Goal: Information Seeking & Learning: Get advice/opinions

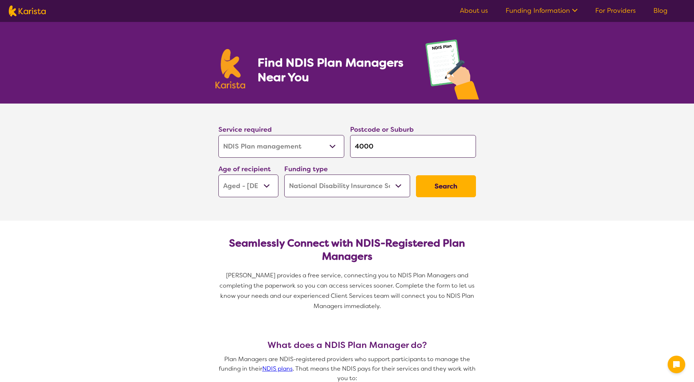
select select "NDIS Plan management"
select select "AG"
select select "NDIS"
select select "NDIS Plan management"
select select "AG"
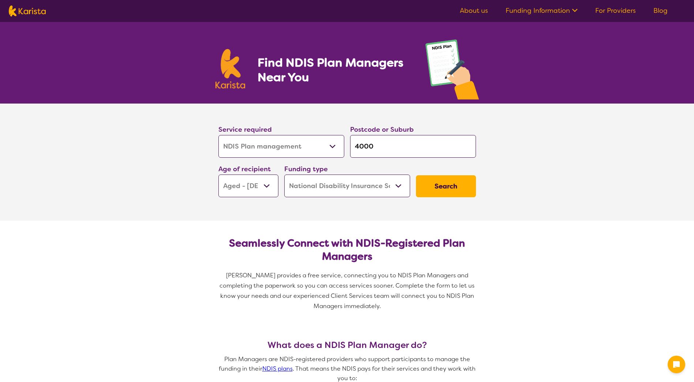
select select "NDIS"
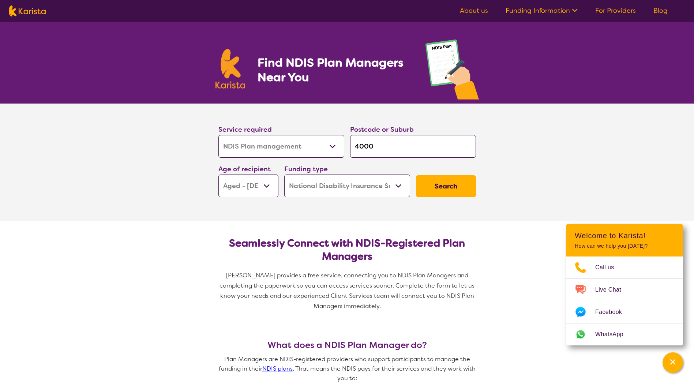
click at [385, 145] on input "4000" at bounding box center [413, 146] width 126 height 23
drag, startPoint x: 362, startPoint y: 146, endPoint x: 376, endPoint y: 141, distance: 14.9
click at [376, 141] on input "4000" at bounding box center [413, 146] width 126 height 23
type input "45"
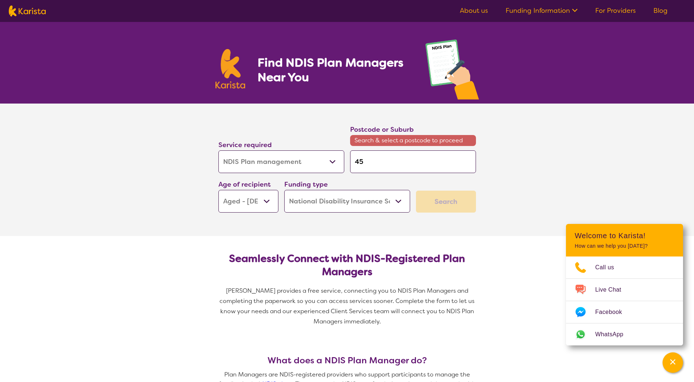
type input "450"
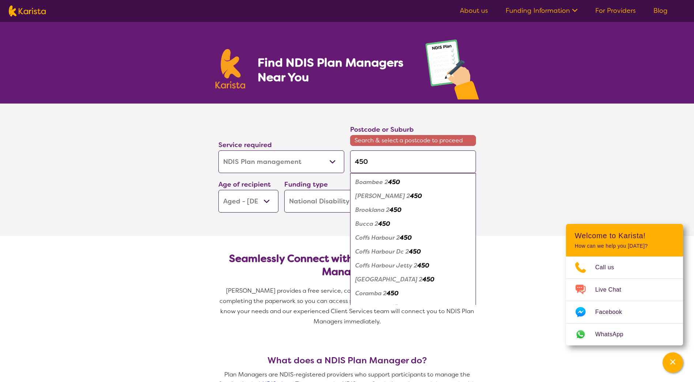
type input "4502"
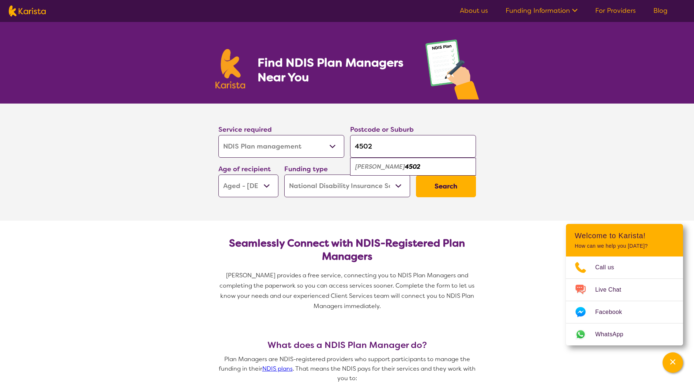
type input "4502"
click at [266, 186] on select "Early Childhood - 0 to 9 Child - 10 to 11 Adolescent - 12 to 17 Adult - 18 to 6…" at bounding box center [248, 186] width 60 height 23
select select "AD"
click at [218, 175] on select "Early Childhood - 0 to 9 Child - 10 to 11 Adolescent - 12 to 17 Adult - 18 to 6…" at bounding box center [248, 186] width 60 height 23
select select "AD"
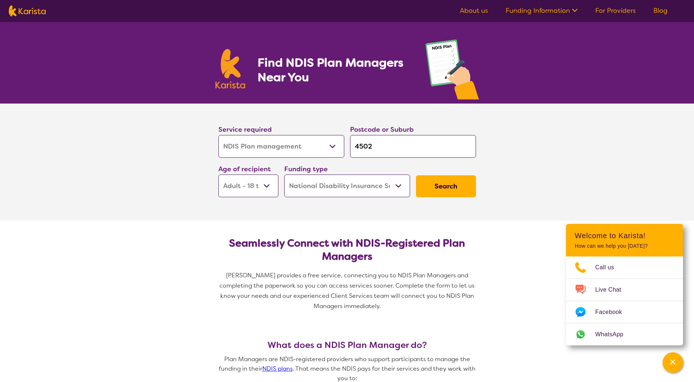
click at [448, 189] on button "Search" at bounding box center [446, 186] width 60 height 22
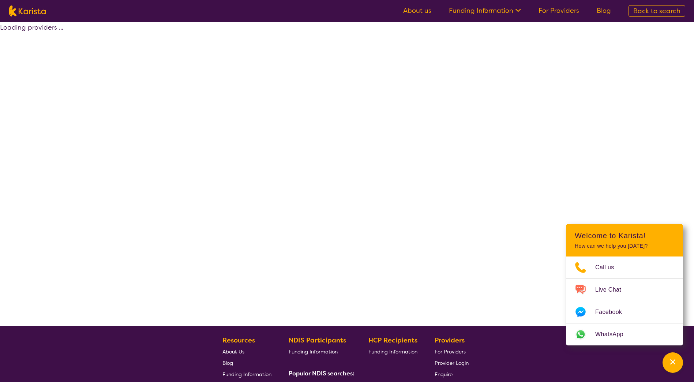
select select "by_score"
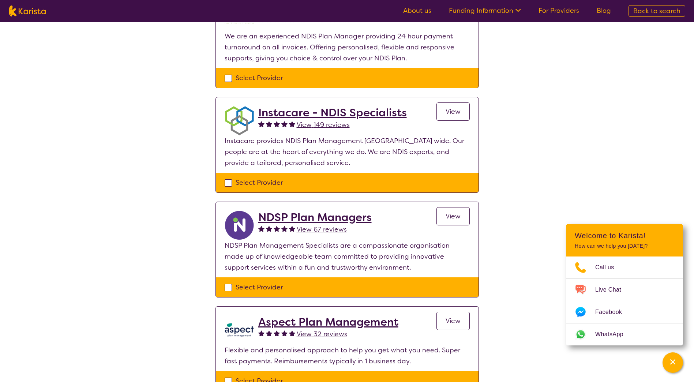
scroll to position [311, 0]
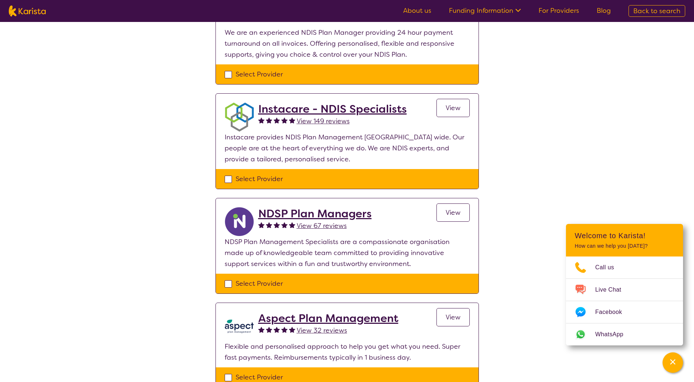
click at [314, 120] on span "View 149 reviews" at bounding box center [323, 121] width 53 height 9
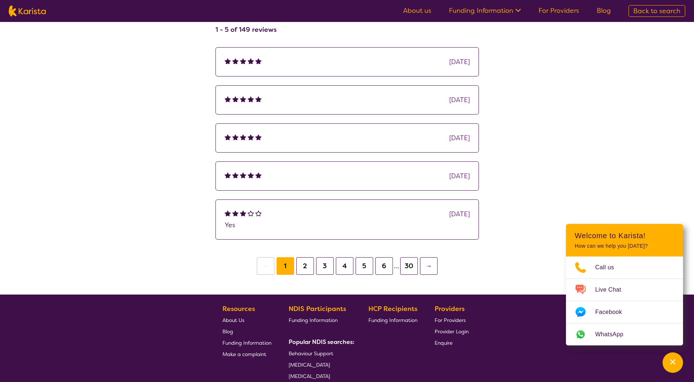
click at [302, 264] on button "2" at bounding box center [305, 266] width 18 height 18
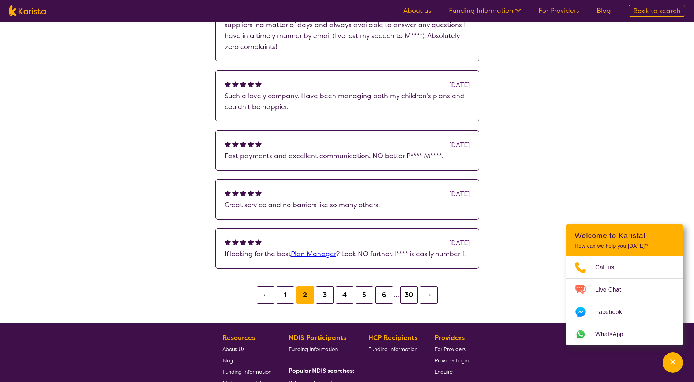
scroll to position [192, 0]
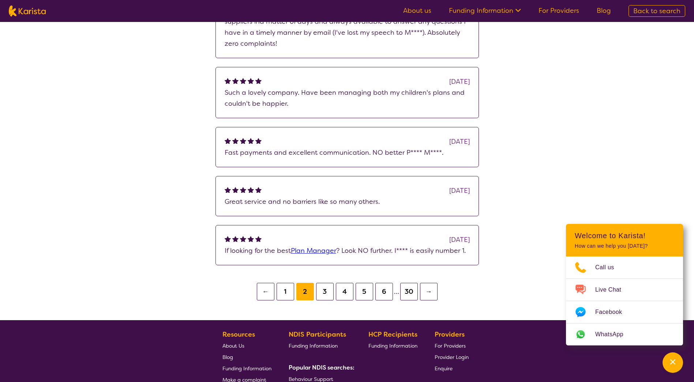
click at [324, 286] on button "3" at bounding box center [325, 292] width 18 height 18
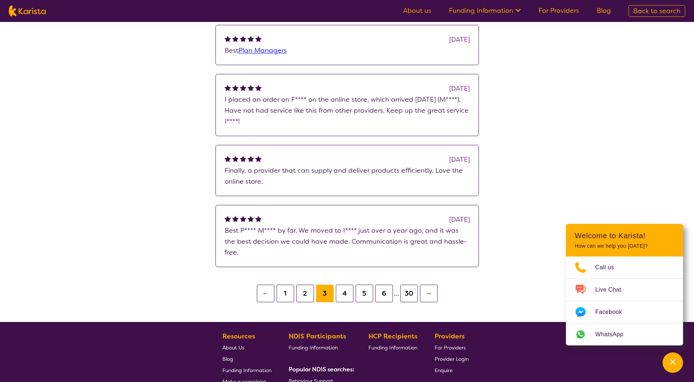
click at [288, 287] on button "1" at bounding box center [286, 294] width 18 height 18
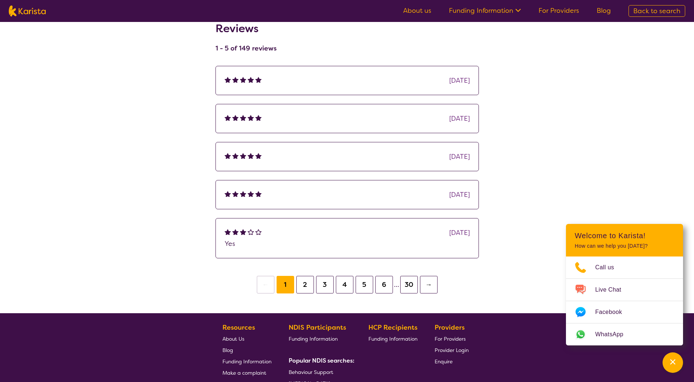
scroll to position [101, 0]
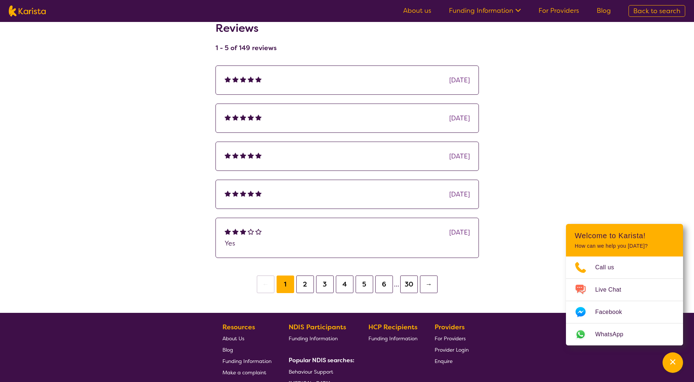
click at [408, 285] on button "30" at bounding box center [409, 285] width 18 height 18
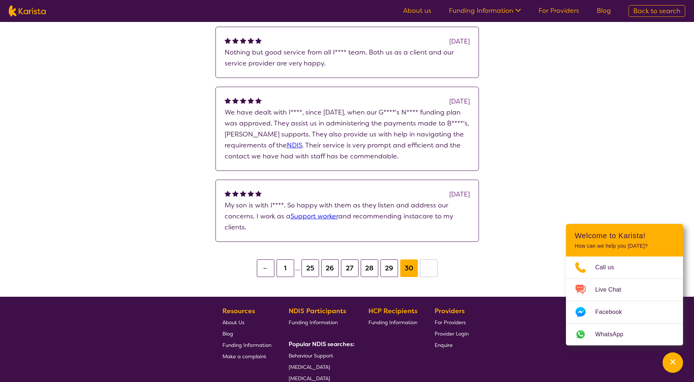
scroll to position [201, 0]
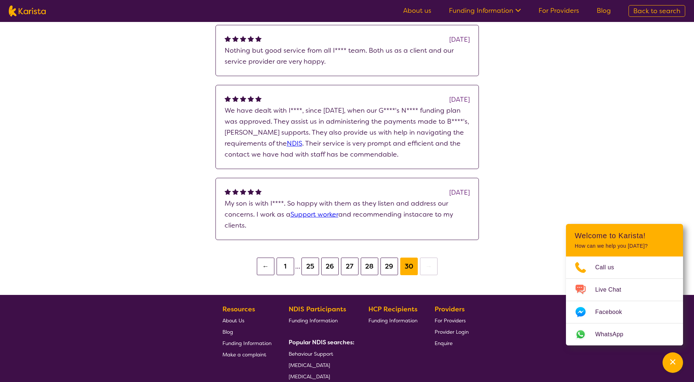
click at [394, 268] on button "29" at bounding box center [390, 267] width 18 height 18
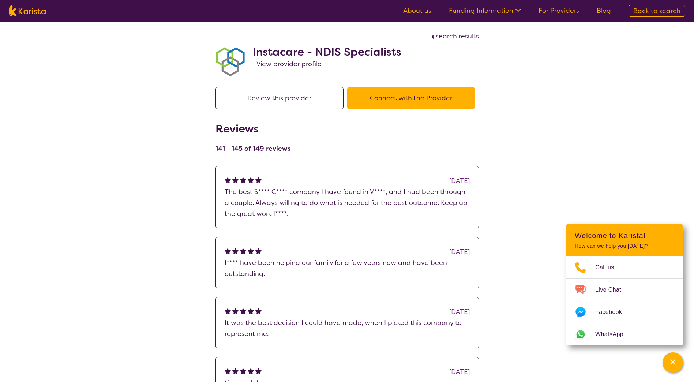
scroll to position [201, 0]
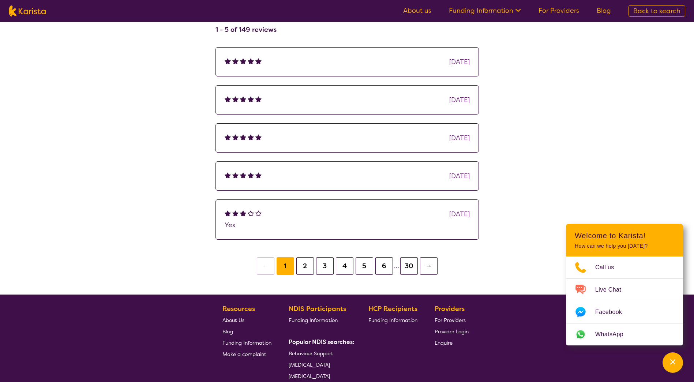
select select "by_score"
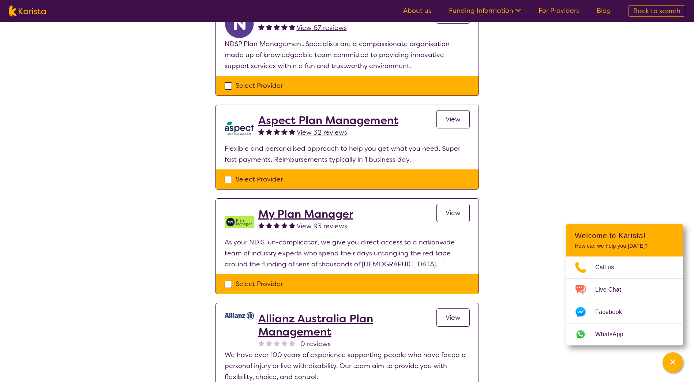
scroll to position [513, 0]
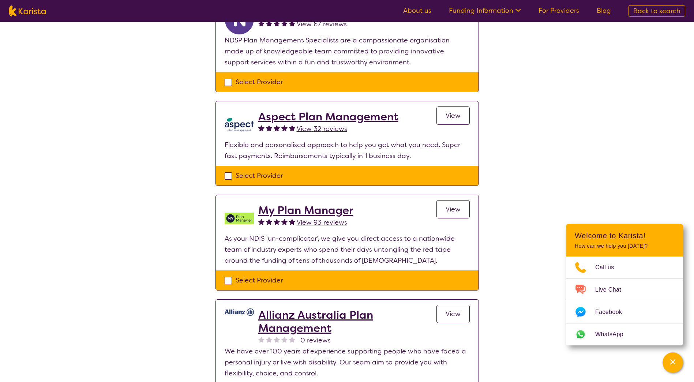
click at [318, 223] on span "View 93 reviews" at bounding box center [322, 222] width 51 height 9
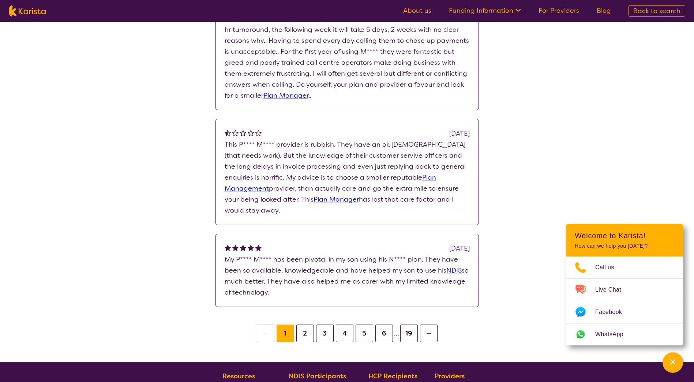
scroll to position [393, 0]
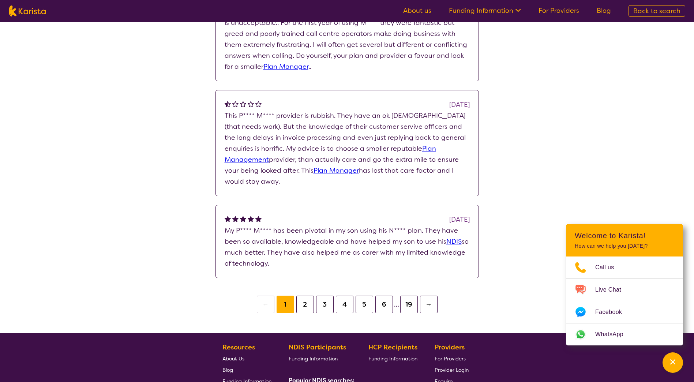
click at [308, 303] on button "2" at bounding box center [305, 305] width 18 height 18
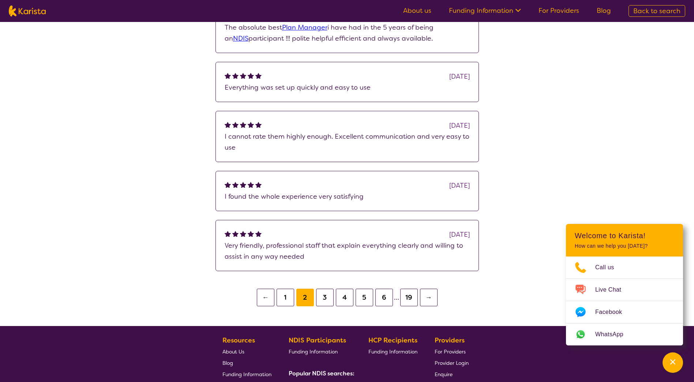
scroll to position [165, 0]
click at [408, 298] on button "19" at bounding box center [409, 297] width 18 height 18
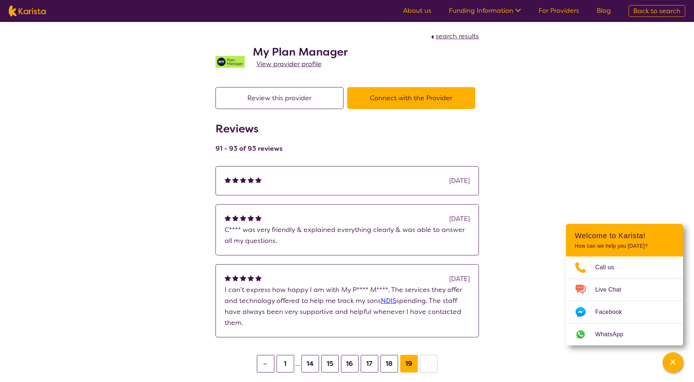
click at [283, 366] on button "1" at bounding box center [286, 364] width 18 height 18
